Goal: Task Accomplishment & Management: Manage account settings

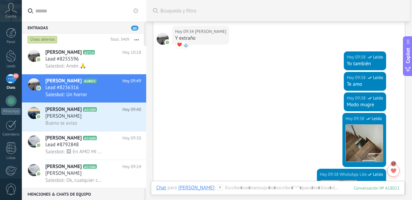
scroll to position [715, 0]
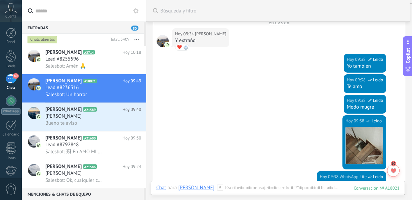
drag, startPoint x: 411, startPoint y: 148, endPoint x: 412, endPoint y: 156, distance: 8.1
click at [411, 156] on html ".abccls-1,.abccls-2{fill-rule:evenodd}.abccls-2{fill:#fff} .abfcls-1{fill:none}…" at bounding box center [206, 100] width 412 height 200
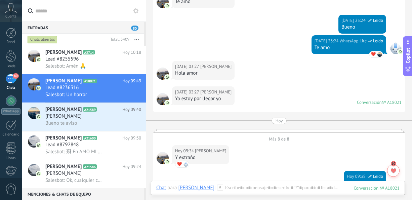
scroll to position [618, 0]
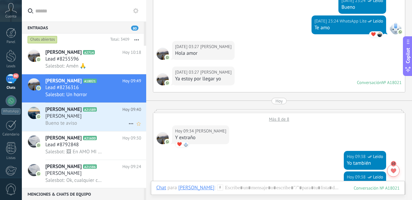
click at [90, 122] on div "Bueno te aviso" at bounding box center [93, 123] width 96 height 7
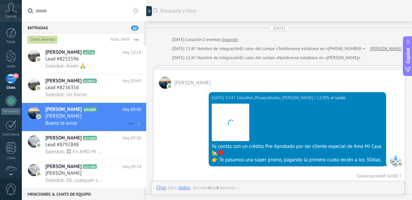
scroll to position [458, 0]
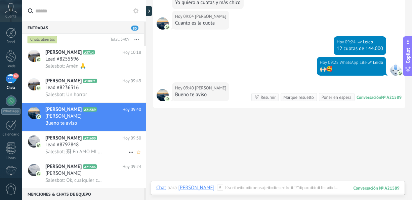
click at [84, 141] on h2 "[PERSON_NAME] A21600" at bounding box center [83, 138] width 77 height 7
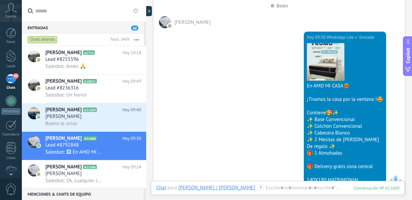
scroll to position [125, 0]
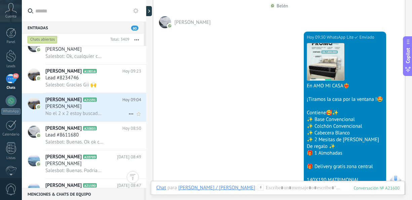
click at [112, 110] on div "[PERSON_NAME]" at bounding box center [93, 106] width 96 height 7
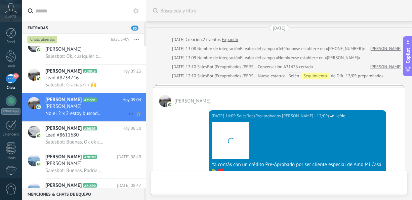
scroll to position [290, 0]
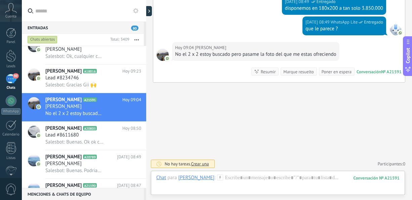
click at [144, 42] on div "Chats abiertos Total: 3409 Silenciar Acciones múltiples Ordenar Más recientes" at bounding box center [84, 40] width 124 height 12
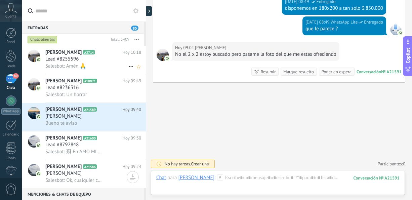
click at [81, 63] on span "Salesbot: Amén 🙏" at bounding box center [65, 66] width 41 height 6
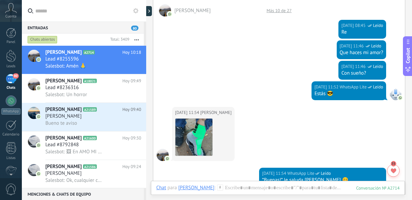
scroll to position [844, 0]
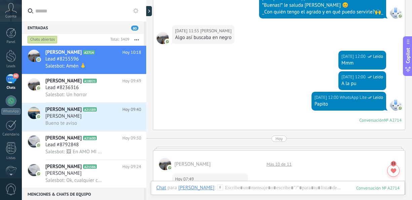
drag, startPoint x: 411, startPoint y: 115, endPoint x: 412, endPoint y: 124, distance: 9.1
click at [411, 124] on html ".abccls-1,.abccls-2{fill-rule:evenodd}.abccls-2{fill:#fff} .abfcls-1{fill:none}…" at bounding box center [206, 100] width 412 height 200
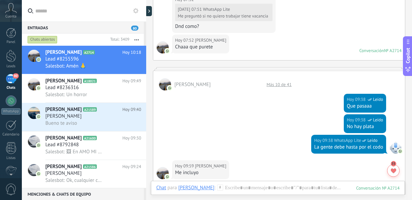
scroll to position [1394, 0]
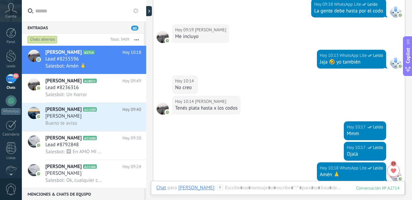
click at [137, 39] on icon "button" at bounding box center [136, 39] width 4 height 1
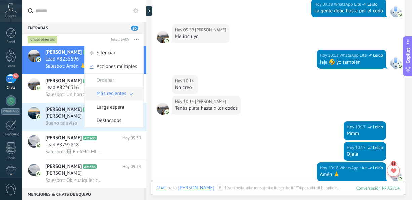
click at [107, 95] on span "Más recientes" at bounding box center [112, 93] width 30 height 13
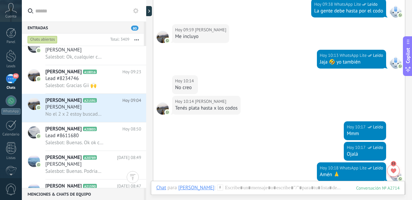
scroll to position [249, 0]
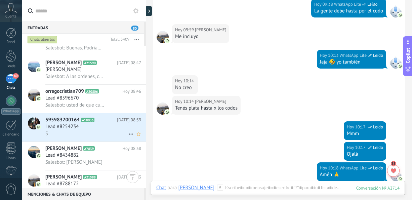
click at [92, 130] on div "Lead #8254234" at bounding box center [93, 126] width 96 height 7
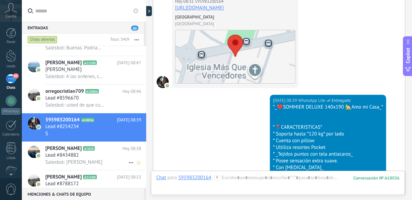
scroll to position [2564, 0]
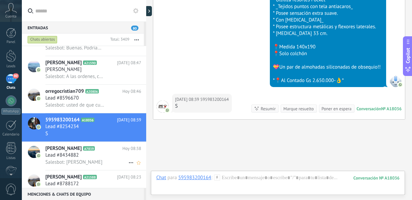
click at [88, 159] on div "Lead #8434882" at bounding box center [93, 155] width 96 height 7
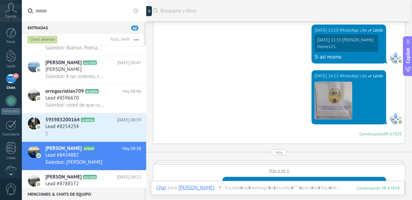
scroll to position [333, 0]
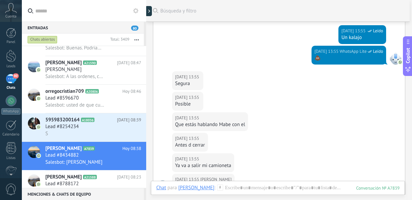
click at [146, 155] on div at bounding box center [146, 100] width 0 height 200
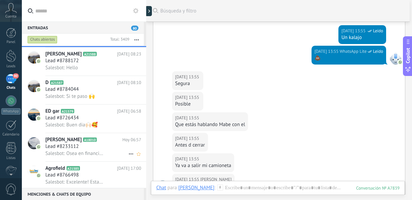
click at [86, 150] on div "Lead #8233112" at bounding box center [93, 146] width 96 height 7
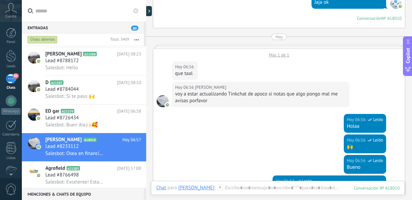
scroll to position [686, 0]
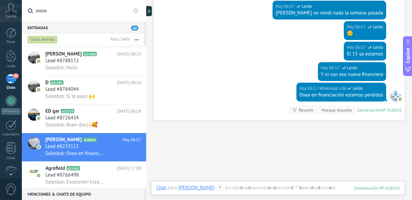
click at [9, 78] on div "80" at bounding box center [11, 79] width 11 height 10
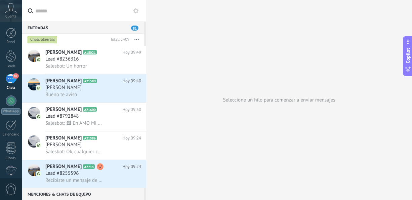
click at [145, 40] on div "Chats abiertos Total: 3409 Silenciar Acciones múltiples Ordenar Más recientes L…" at bounding box center [84, 40] width 124 height 12
click at [75, 64] on span "Salesbot: Un horror" at bounding box center [66, 66] width 42 height 6
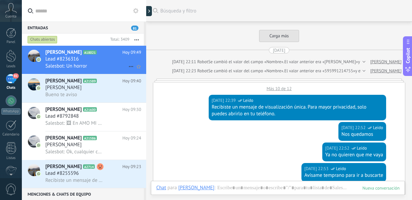
scroll to position [935, 0]
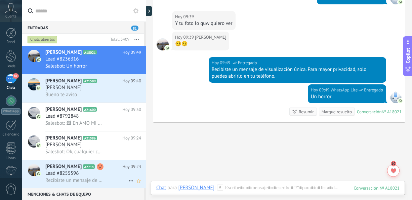
click at [86, 180] on span "Recibiste un mensaje de visualización única. Para mayor privacidad, solo puedes…" at bounding box center [74, 180] width 59 height 6
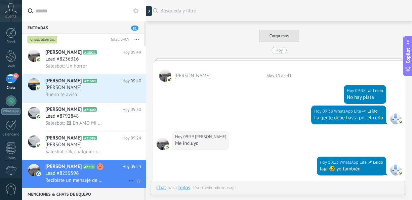
scroll to position [218, 0]
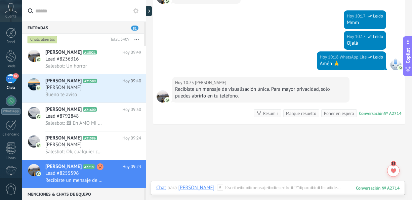
click at [145, 40] on div "Chats abiertos Total: 3409 Silenciar Acciones múltiples Ordenar Más recientes L…" at bounding box center [84, 40] width 124 height 12
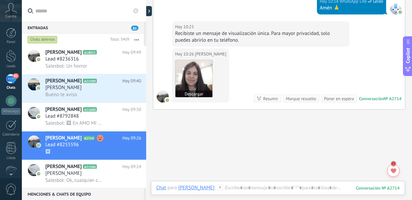
click at [196, 79] on img at bounding box center [193, 78] width 37 height 37
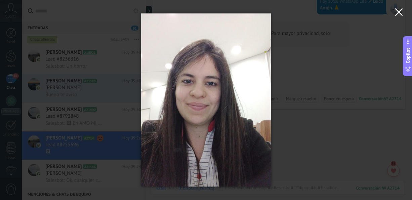
click at [401, 13] on icon "button" at bounding box center [399, 12] width 8 height 8
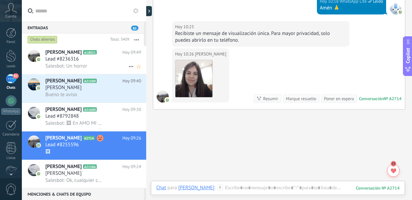
click at [94, 67] on div "Salesbot: Un horror" at bounding box center [93, 65] width 96 height 7
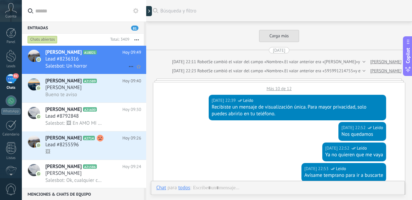
scroll to position [935, 0]
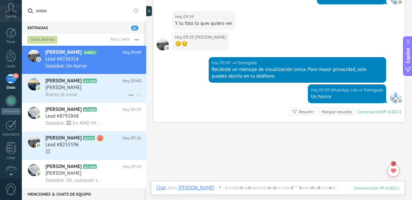
click at [97, 86] on div "[PERSON_NAME]" at bounding box center [93, 87] width 96 height 7
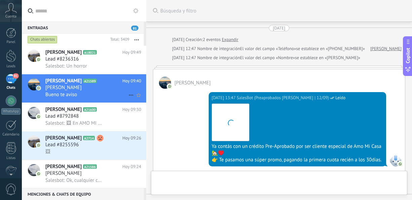
scroll to position [488, 0]
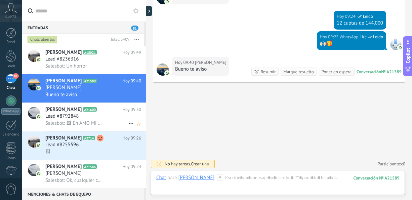
click at [106, 129] on div "[PERSON_NAME] A21600 [DATE] 09:30 Lead #8792848 Salesbot: 🖼 En AMO MI CASA❤️‍🔥 …" at bounding box center [95, 117] width 101 height 28
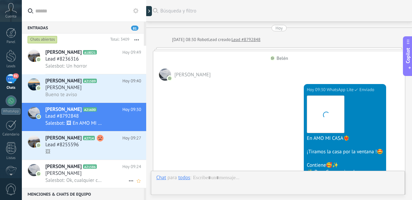
click at [105, 170] on icon at bounding box center [102, 166] width 7 height 7
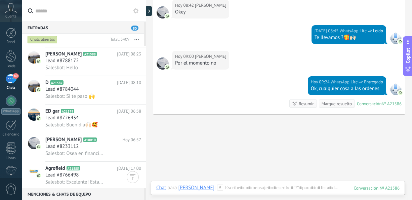
scroll to position [497, 0]
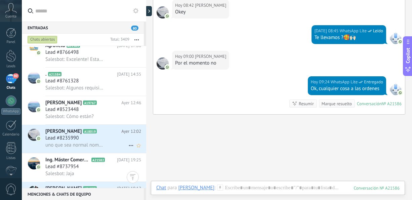
click at [98, 148] on span "uno que sea normal nomas sin cosas raras" at bounding box center [74, 145] width 59 height 6
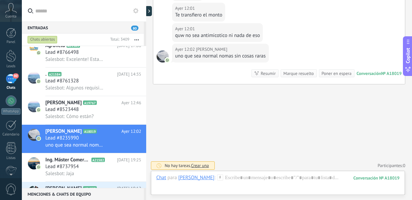
scroll to position [334, 0]
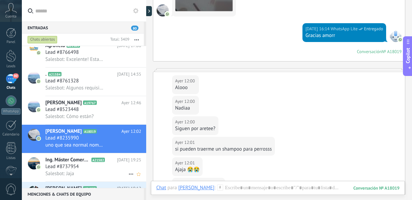
click at [93, 174] on div "Salesbot: Jaja" at bounding box center [93, 173] width 96 height 7
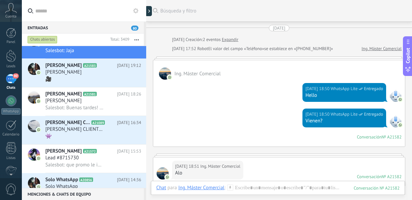
scroll to position [746, 0]
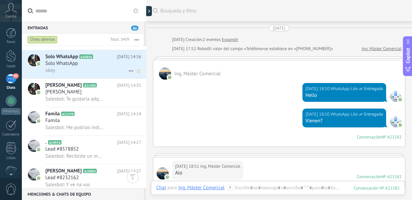
click at [80, 67] on h3 "Solo WhatsApp" at bounding box center [63, 63] width 36 height 7
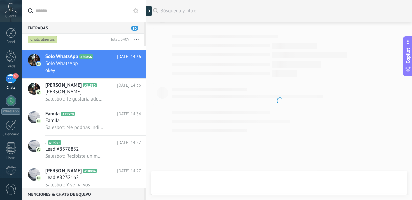
scroll to position [598, 0]
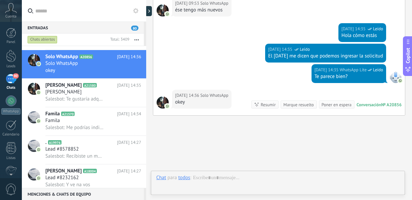
click at [138, 38] on button "button" at bounding box center [136, 40] width 14 height 12
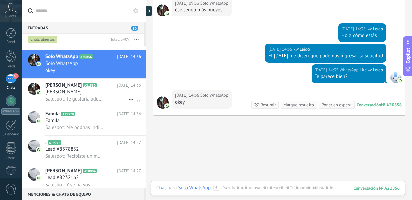
click at [85, 99] on span "Salesbot: Te gustaría adquirir la promo?" at bounding box center [74, 99] width 59 height 6
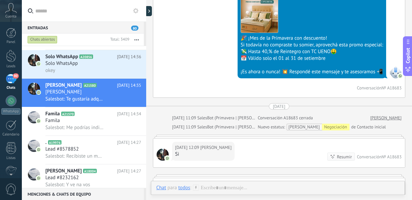
scroll to position [283, 0]
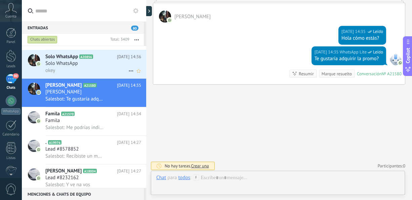
click at [71, 71] on div "okey" at bounding box center [93, 70] width 96 height 7
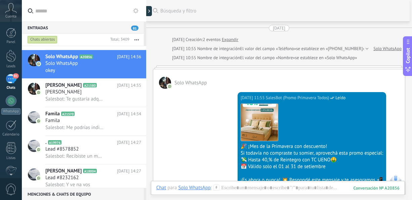
click at [8, 82] on div "81" at bounding box center [11, 79] width 11 height 10
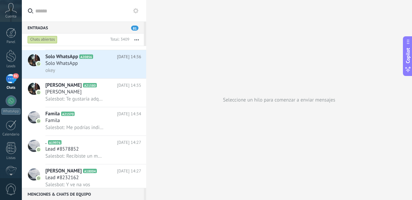
click at [139, 40] on button "button" at bounding box center [136, 40] width 14 height 12
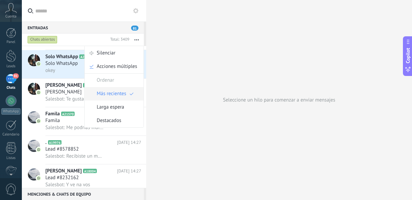
click at [119, 91] on span "Más recientes" at bounding box center [112, 93] width 30 height 13
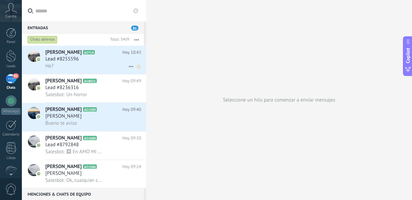
click at [93, 61] on div "Lead #8255596" at bounding box center [93, 59] width 96 height 7
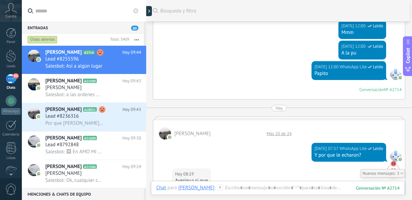
scroll to position [636, 0]
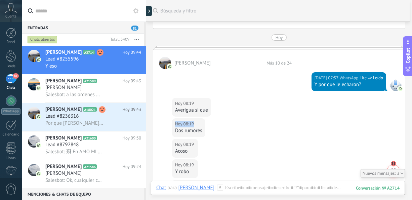
drag, startPoint x: 404, startPoint y: 107, endPoint x: 407, endPoint y: 124, distance: 16.5
click at [407, 124] on div "Buscar Búsqueda y filtro Carga más [DATE] [PERSON_NAME] Más 10 de 19 [DATE] 17:…" at bounding box center [279, 74] width 266 height 1421
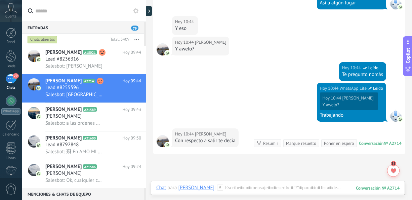
scroll to position [1275, 0]
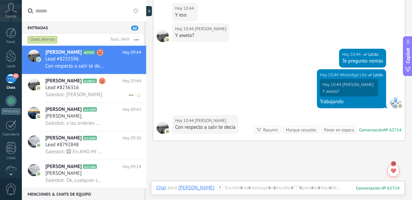
click at [102, 91] on div "Lead #8236316" at bounding box center [93, 87] width 96 height 7
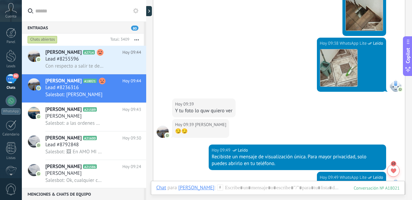
scroll to position [977, 0]
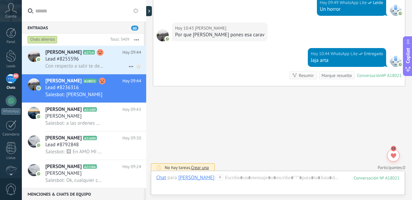
click at [109, 62] on div "Lead #8255596" at bounding box center [93, 59] width 96 height 7
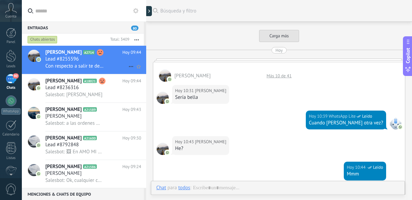
scroll to position [232, 0]
